Goal: Task Accomplishment & Management: Use online tool/utility

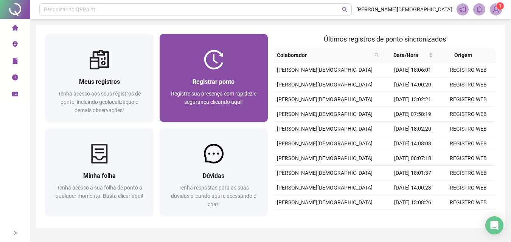
click at [208, 65] on img at bounding box center [214, 60] width 20 height 20
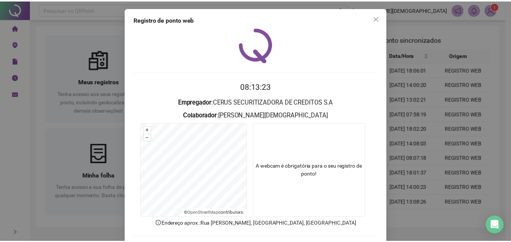
scroll to position [36, 0]
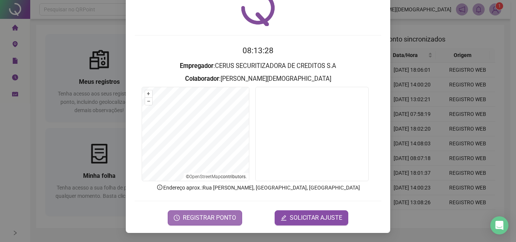
click at [208, 216] on span "REGISTRAR PONTO" at bounding box center [209, 218] width 53 height 9
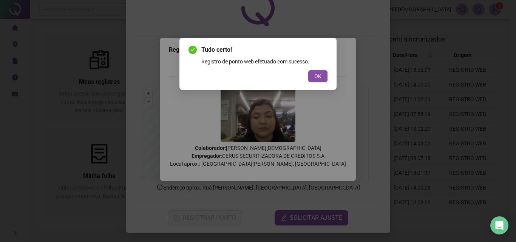
click at [322, 83] on div "Tudo certo! Registro de ponto web efetuado com sucesso. OK" at bounding box center [258, 64] width 157 height 52
click at [321, 76] on span "OK" at bounding box center [318, 76] width 7 height 8
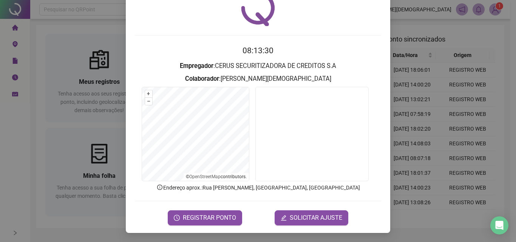
click at [446, 87] on div "Registro de ponto web 08:13:30 Empregador : CERUS SECURITIZADORA DE CREDITOS S.…" at bounding box center [258, 121] width 516 height 242
